Goal: Navigation & Orientation: Find specific page/section

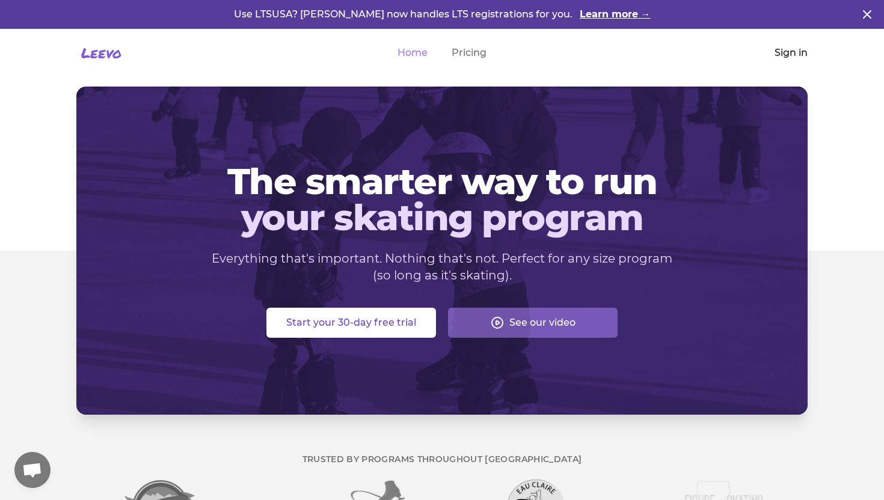
click at [783, 52] on link "Sign in" at bounding box center [791, 53] width 33 height 14
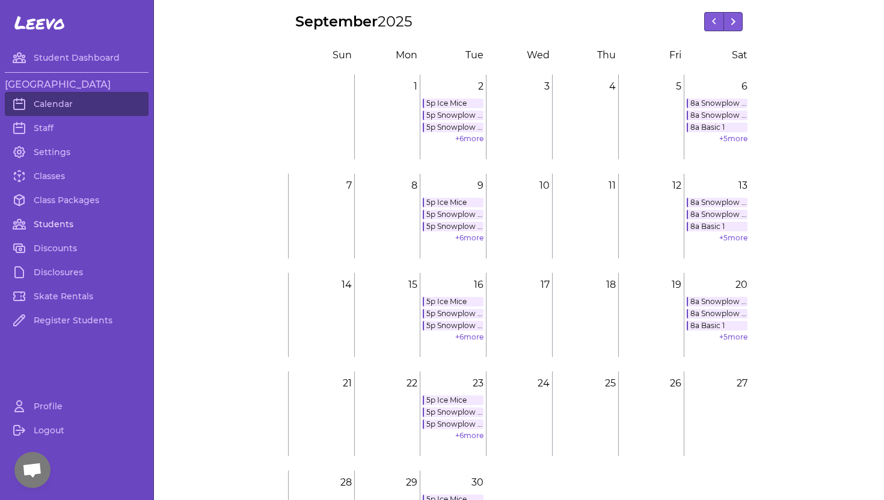
click at [54, 225] on link "Students" at bounding box center [77, 224] width 144 height 24
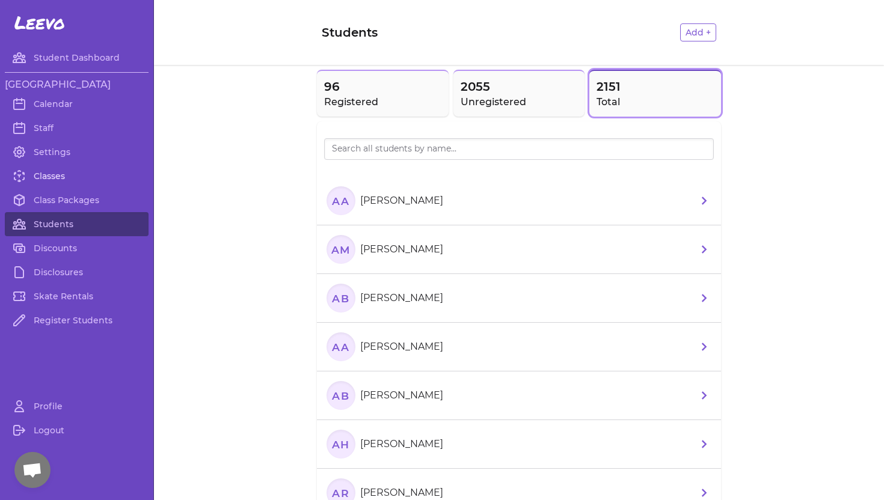
click at [47, 173] on link "Classes" at bounding box center [77, 176] width 144 height 24
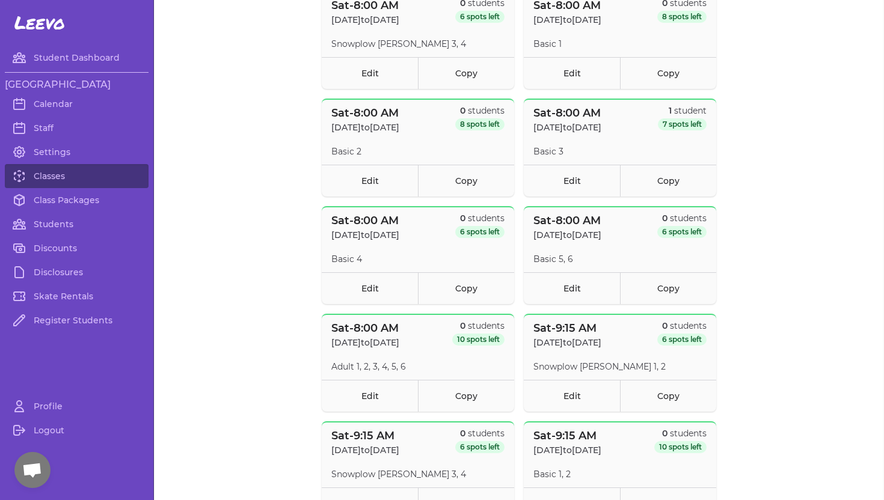
scroll to position [1838, 0]
